Goal: Task Accomplishment & Management: Use online tool/utility

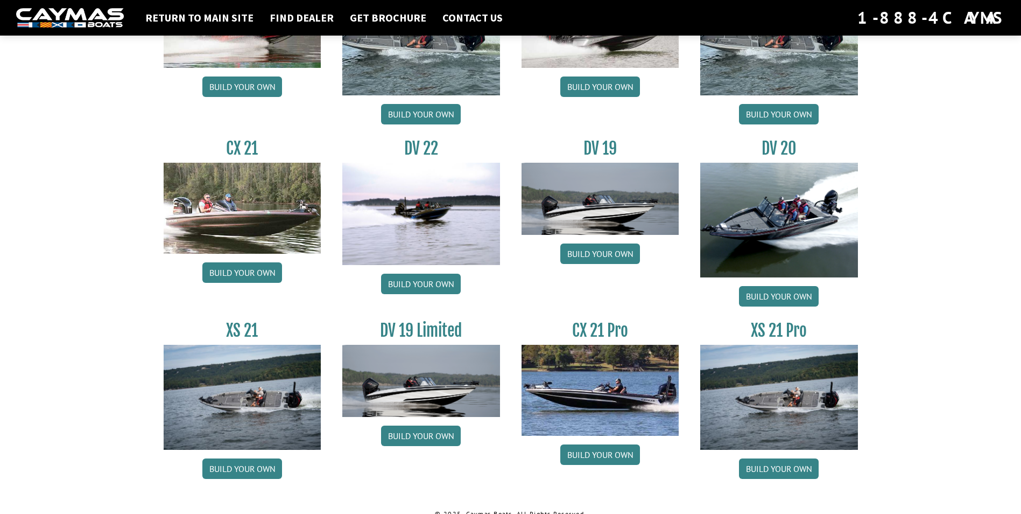
scroll to position [1198, 0]
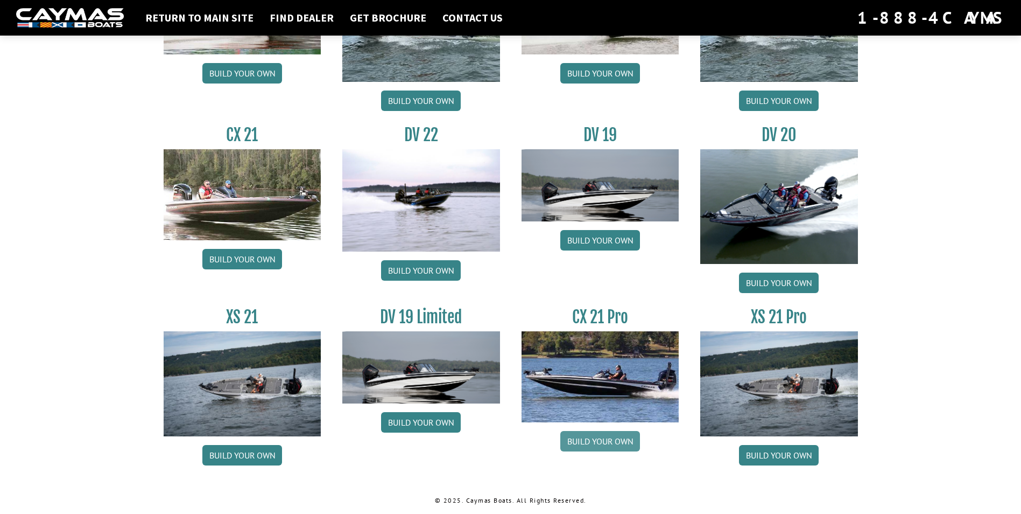
click at [622, 437] on link "Build your own" at bounding box center [600, 441] width 80 height 20
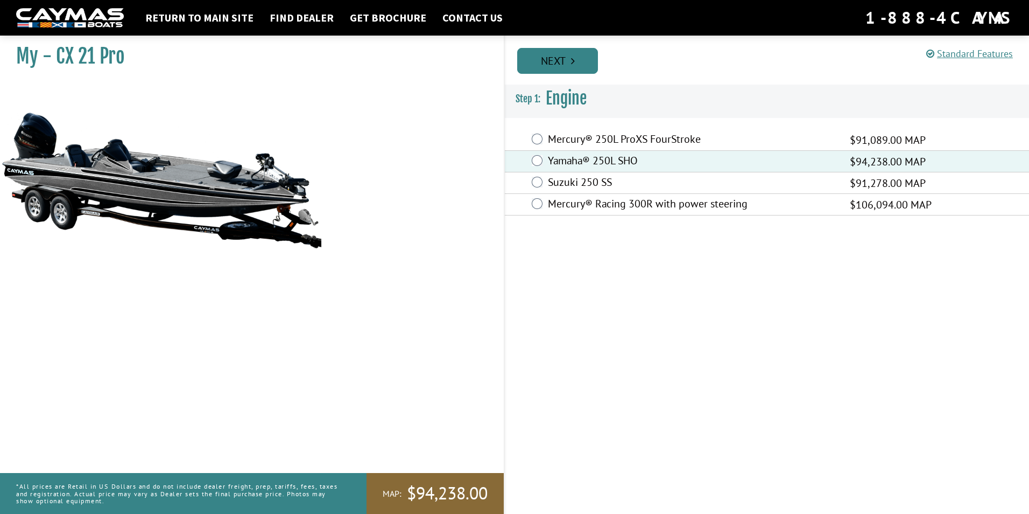
click at [575, 64] on link "Next" at bounding box center [557, 61] width 81 height 26
